Goal: Task Accomplishment & Management: Manage account settings

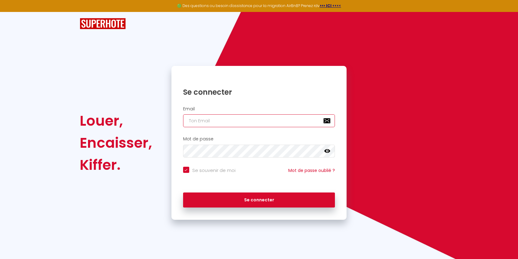
click at [201, 119] on input "email" at bounding box center [259, 120] width 152 height 13
type input "[EMAIL_ADDRESS][DOMAIN_NAME]"
click at [327, 153] on icon at bounding box center [327, 151] width 6 height 4
click at [327, 153] on icon at bounding box center [327, 151] width 6 height 5
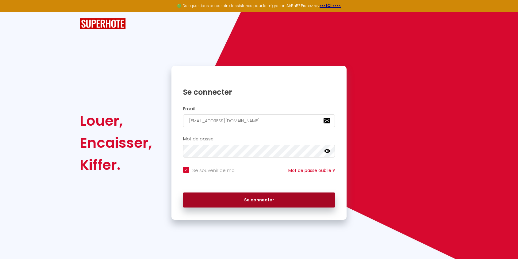
click at [271, 199] on button "Se connecter" at bounding box center [259, 199] width 152 height 15
checkbox input "true"
